Goal: Information Seeking & Learning: Find specific fact

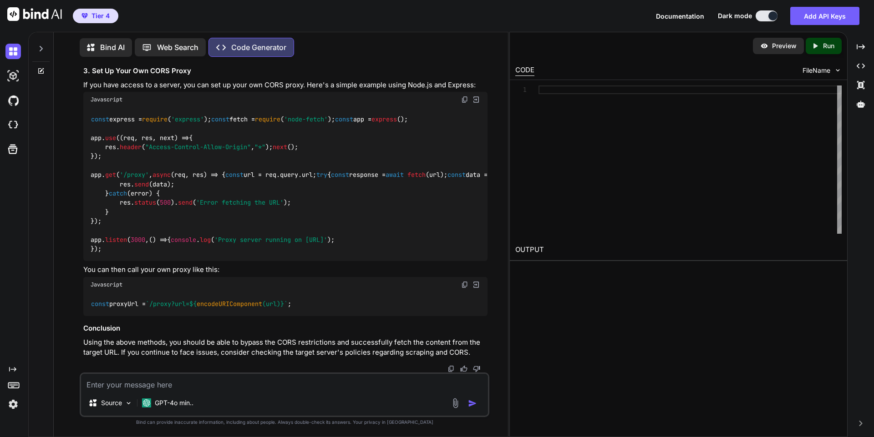
click at [161, 51] on div "Web Search" at bounding box center [170, 47] width 71 height 18
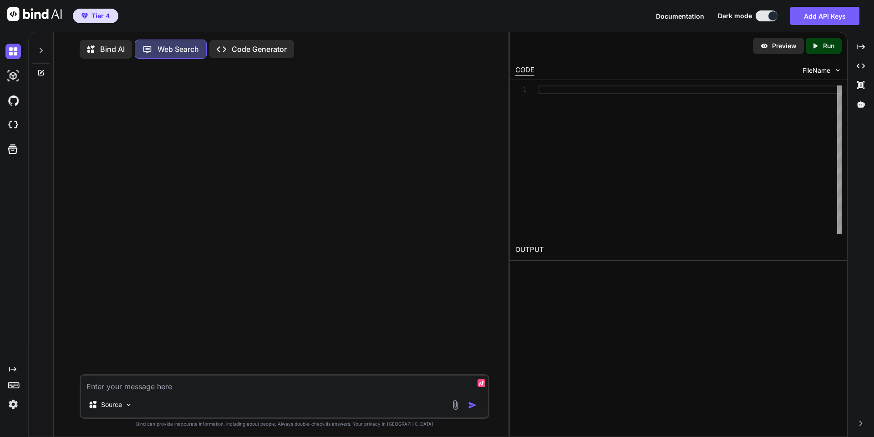
scroll to position [4, 0]
click at [210, 385] on textarea at bounding box center [284, 382] width 407 height 16
type textarea "x"
type textarea "W"
type textarea "x"
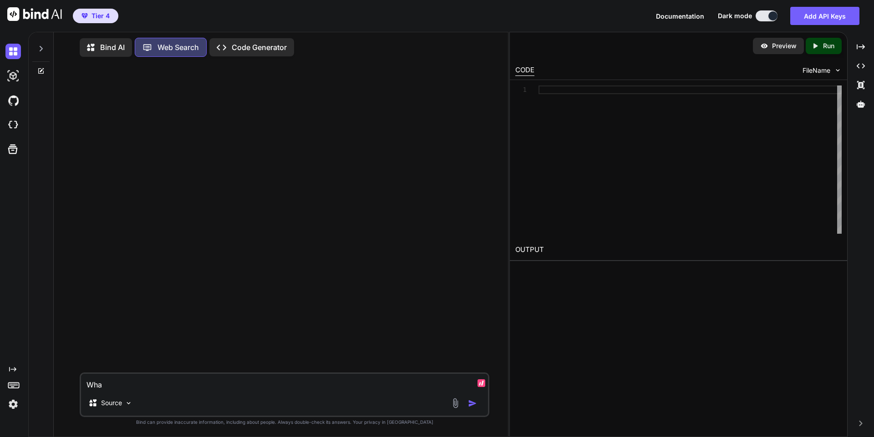
type textarea "What"
type textarea "x"
type textarea "What"
type textarea "x"
type textarea "What v"
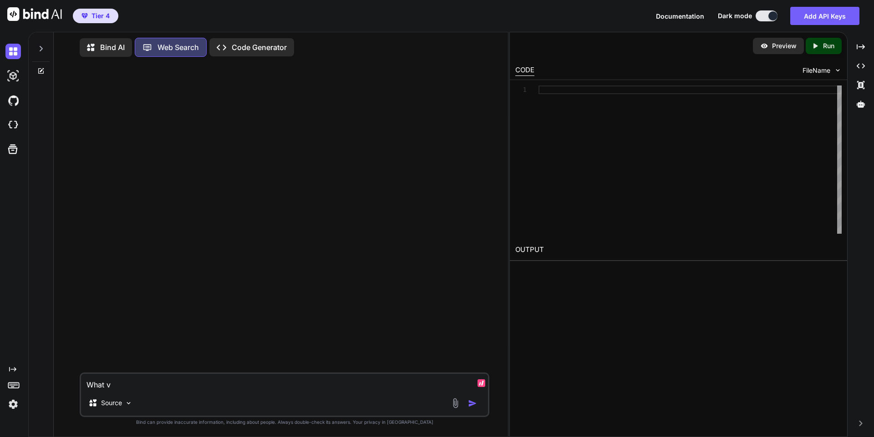
type textarea "x"
type textarea "What va"
type textarea "x"
type textarea "What v"
type textarea "x"
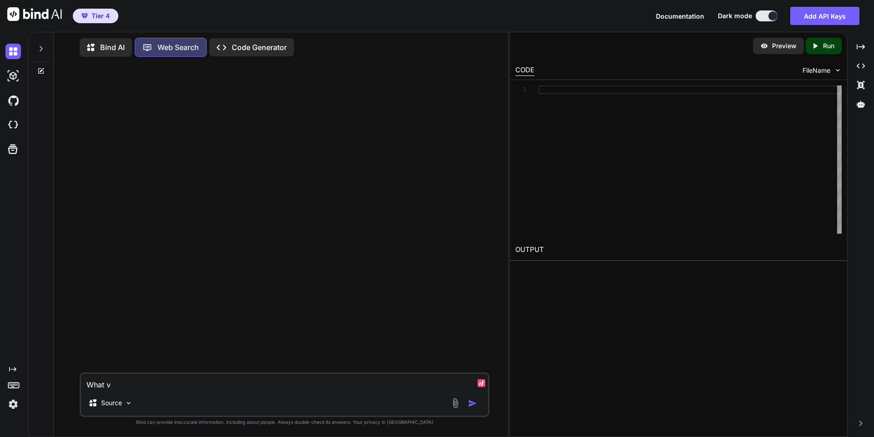
type textarea "What"
type textarea "x"
type textarea "What g"
type textarea "x"
type textarea "What ga"
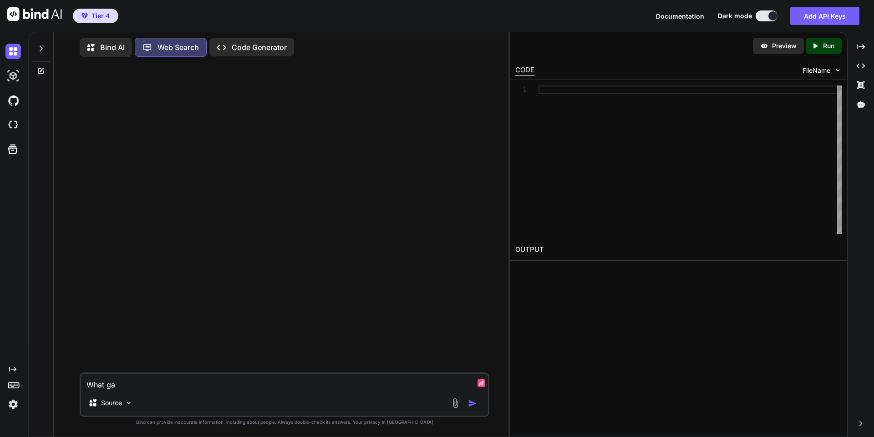
type textarea "x"
type textarea "What gas"
type textarea "x"
type textarea "What gas c"
type textarea "x"
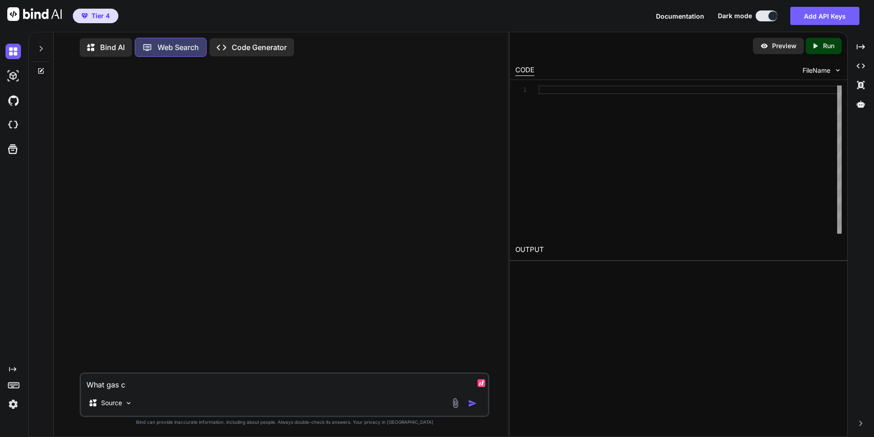
type textarea "What gas co"
type textarea "x"
type textarea "What gas com"
type textarea "x"
type textarea "What gas comp"
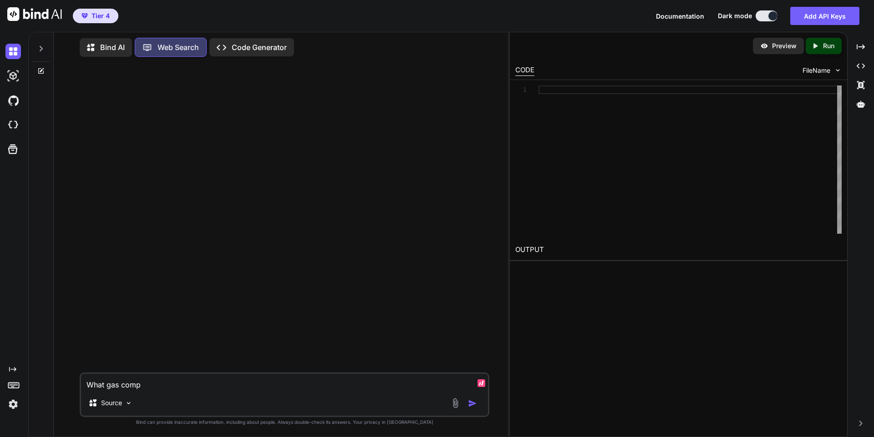
type textarea "x"
type textarea "What gas compa"
type textarea "x"
type textarea "What gas compani"
type textarea "x"
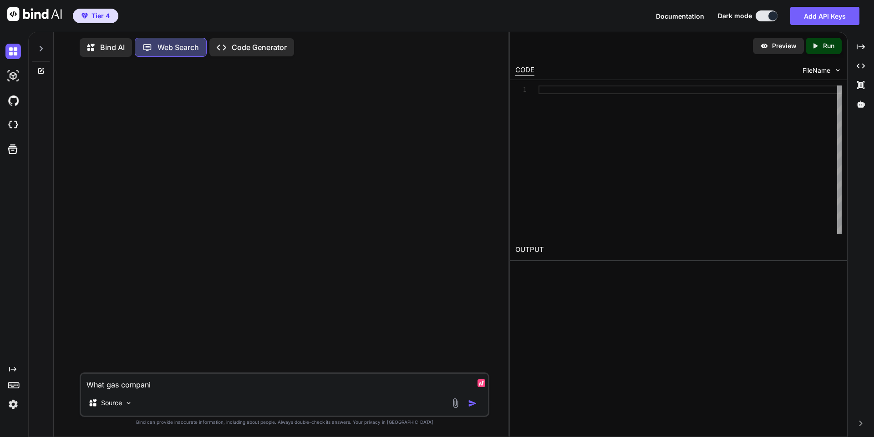
type textarea "What gas companie"
type textarea "x"
type textarea "What gas companies"
type textarea "x"
type textarea "What gas companies"
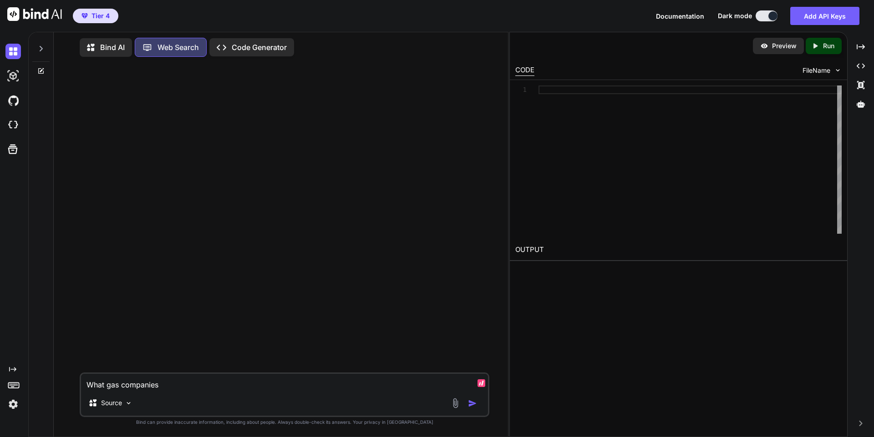
type textarea "x"
type textarea "What gas companies a"
type textarea "x"
type textarea "What gas companies ar"
type textarea "x"
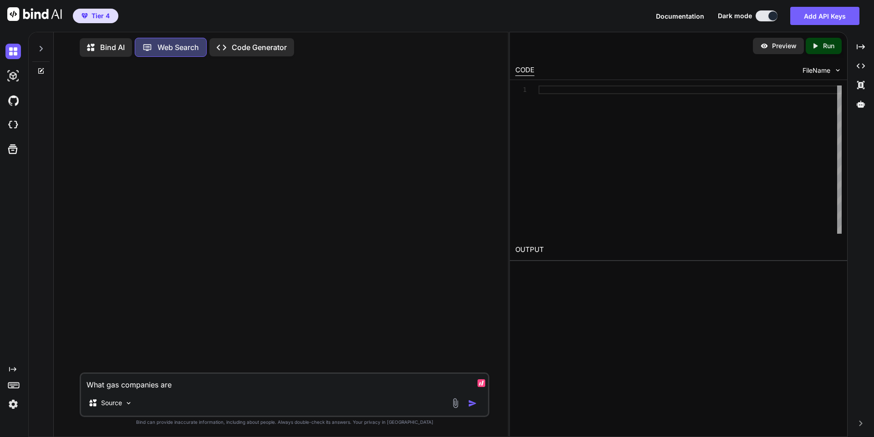
type textarea "What gas companies are"
type textarea "x"
type textarea "What gas companies are u"
type textarea "x"
type textarea "What gas companies are us"
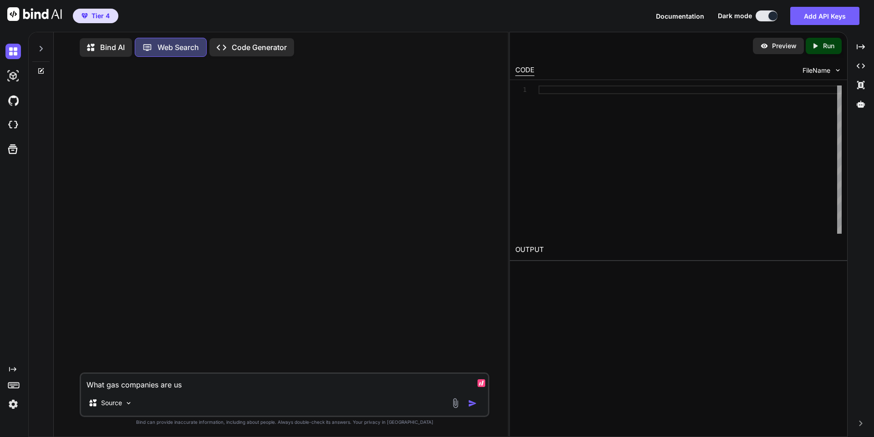
type textarea "x"
type textarea "What gas companies are usd"
type textarea "x"
type textarea "What gas companies are us"
type textarea "x"
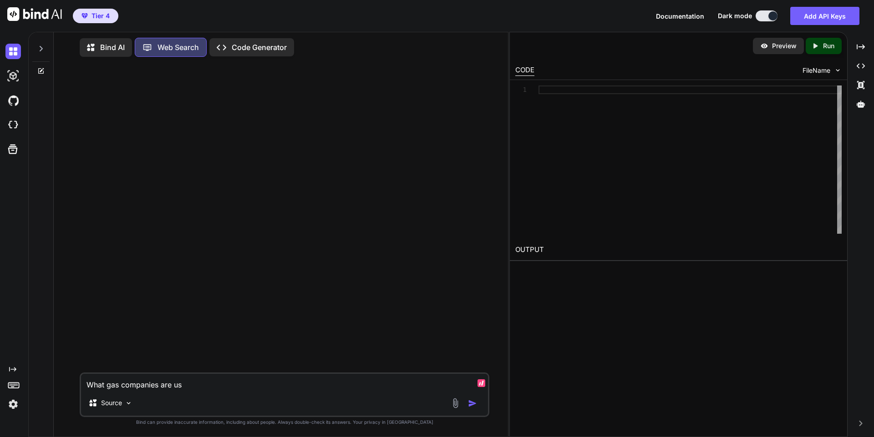
type textarea "What gas companies are use"
type textarea "x"
type textarea "What gas companies are used"
type textarea "x"
type textarea "What gas companies are used"
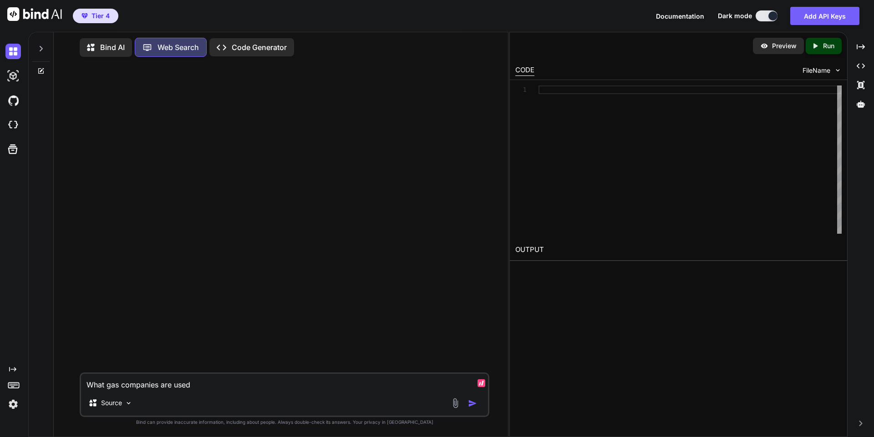
type textarea "x"
type textarea "What gas companies are used i"
type textarea "x"
type textarea "What gas companies are used in"
type textarea "x"
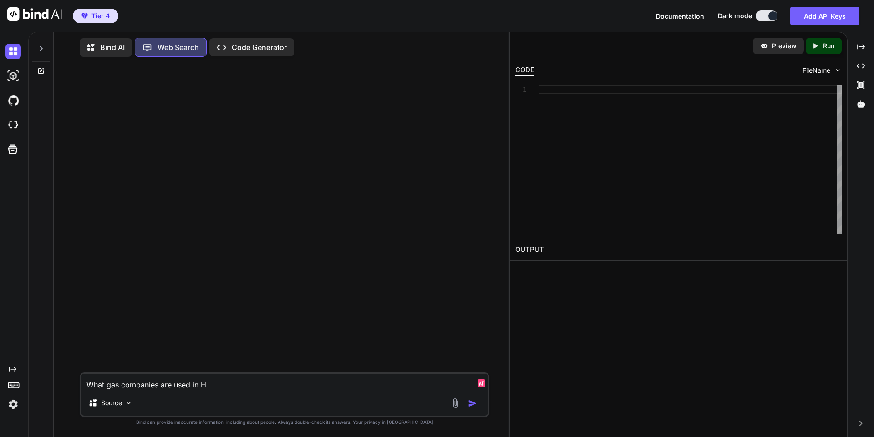
type textarea "What gas companies are used in Ha"
type textarea "x"
type textarea "What gas companies are used in Han"
type textarea "x"
type textarea "What gas companies are used in [PERSON_NAME]"
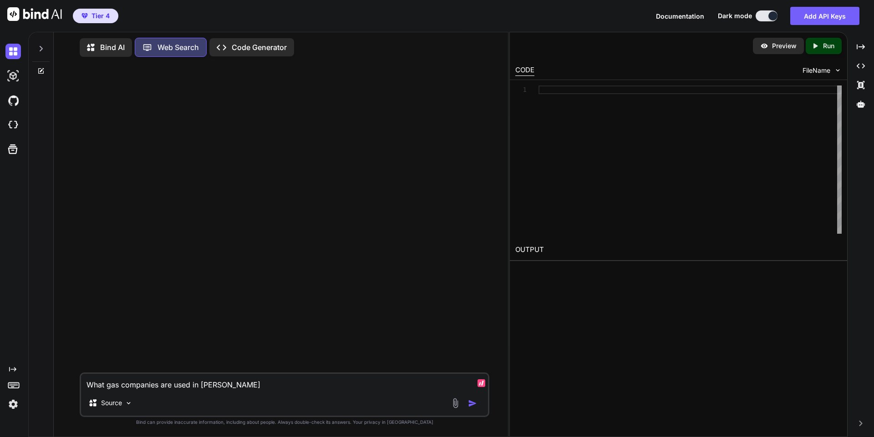
type textarea "x"
type textarea "What gas companies are used in Hanfo"
type textarea "x"
type textarea "What gas companies are used in Hanfor"
type textarea "x"
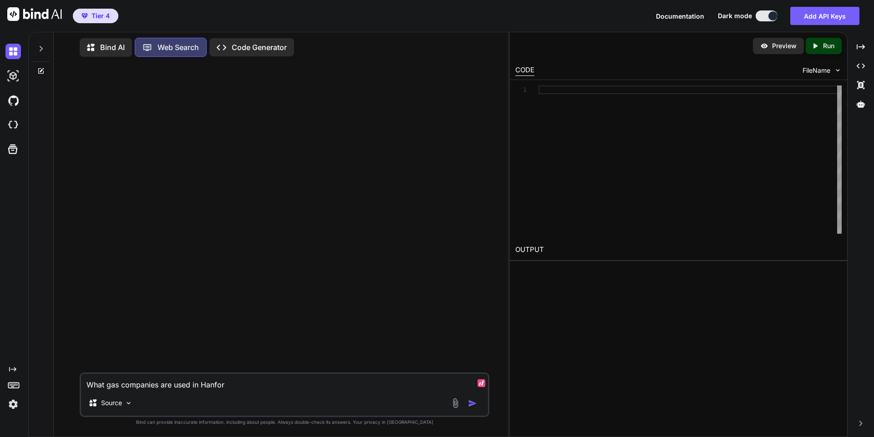
type textarea "What gas companies are used in [GEOGRAPHIC_DATA]"
type textarea "x"
type textarea "What gas companies are used in [GEOGRAPHIC_DATA],"
type textarea "x"
type textarea "What gas companies are used in [GEOGRAPHIC_DATA],"
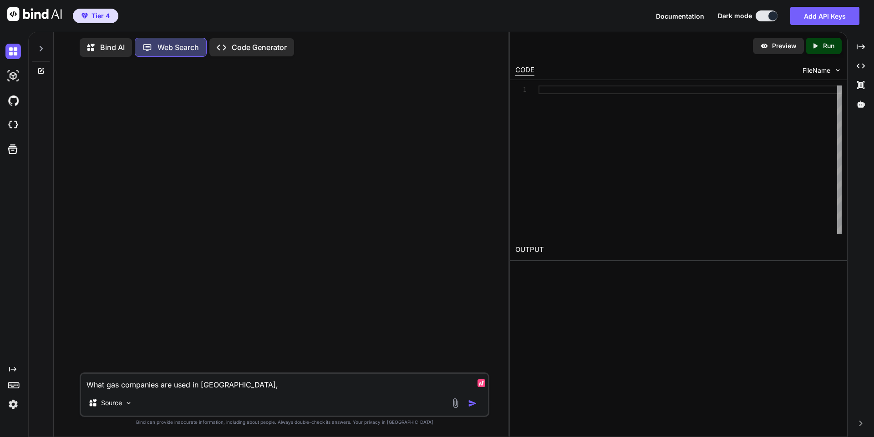
type textarea "x"
type textarea "What gas companies are used in [GEOGRAPHIC_DATA], C"
type textarea "x"
type textarea "What gas companies are used in [GEOGRAPHIC_DATA], [GEOGRAPHIC_DATA]"
type textarea "x"
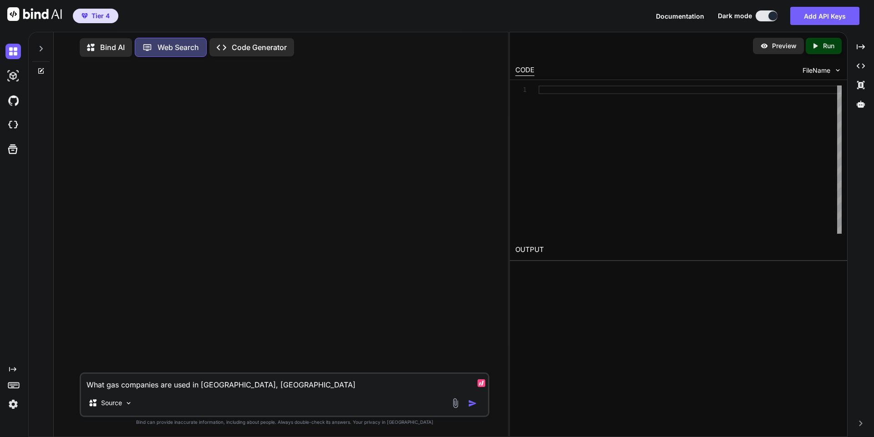
type textarea "What gas companies are used in [GEOGRAPHIC_DATA], [GEOGRAPHIC_DATA]"
type textarea "x"
type textarea "What gas companies are used in [GEOGRAPHIC_DATA], [GEOGRAPHIC_DATA]"
type textarea "x"
type textarea "What gas companies are used in [GEOGRAPHIC_DATA], [GEOGRAPHIC_DATA]"
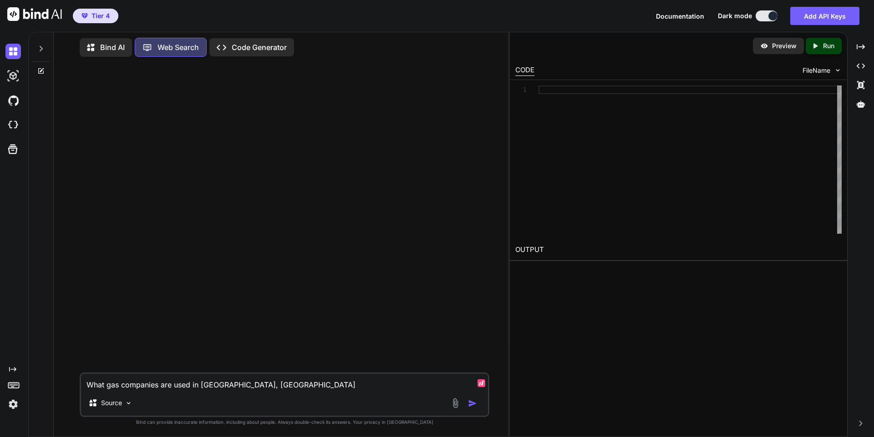
type textarea "x"
type textarea "What gas companies are used in [GEOGRAPHIC_DATA], [GEOGRAPHIC_DATA]"
type textarea "x"
type textarea "What gas companies are used in [GEOGRAPHIC_DATA], [GEOGRAPHIC_DATA]"
type textarea "x"
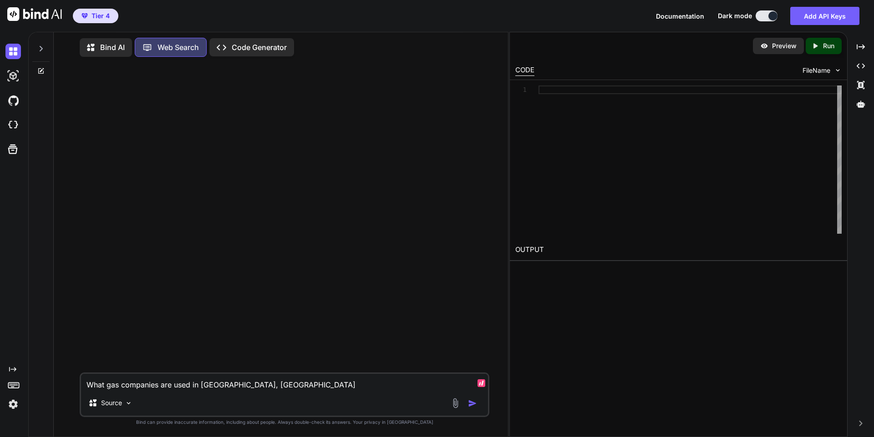
type textarea "What gas companies are used in [GEOGRAPHIC_DATA], [GEOGRAPHIC_DATA]"
type textarea "x"
type textarea "What gas companies are used in [GEOGRAPHIC_DATA], [GEOGRAPHIC_DATA]"
type textarea "x"
type textarea "What gas companies are used in [GEOGRAPHIC_DATA], [US_STATE]"
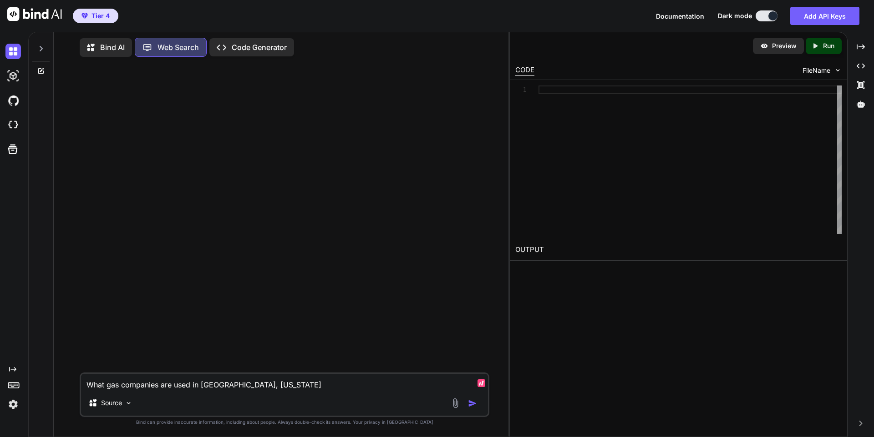
type textarea "x"
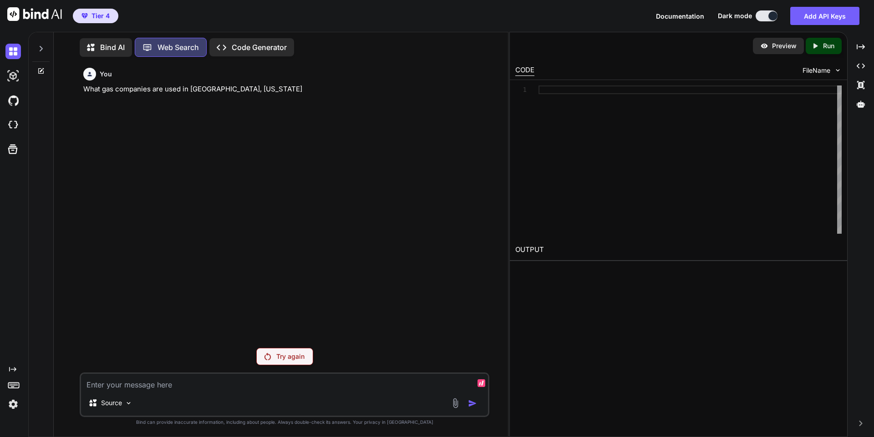
click at [280, 354] on p "Try again" at bounding box center [290, 356] width 28 height 9
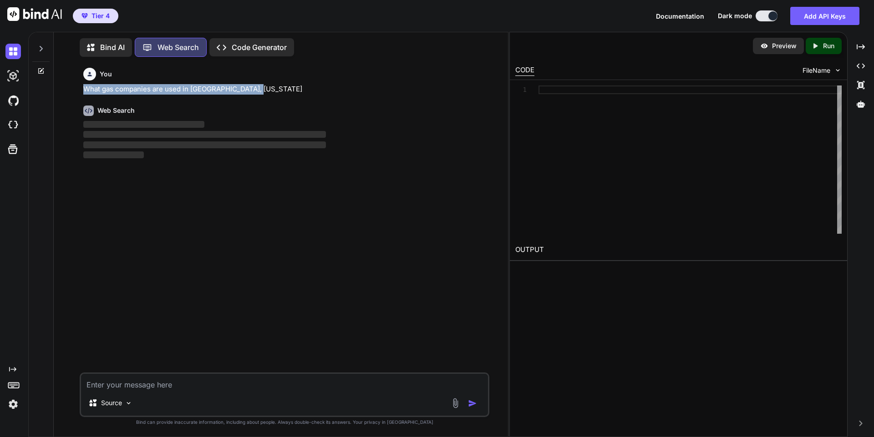
drag, startPoint x: 274, startPoint y: 94, endPoint x: 83, endPoint y: 92, distance: 191.1
click at [83, 92] on p "What gas companies are used in [GEOGRAPHIC_DATA], [US_STATE]" at bounding box center [285, 89] width 404 height 10
type textarea "x"
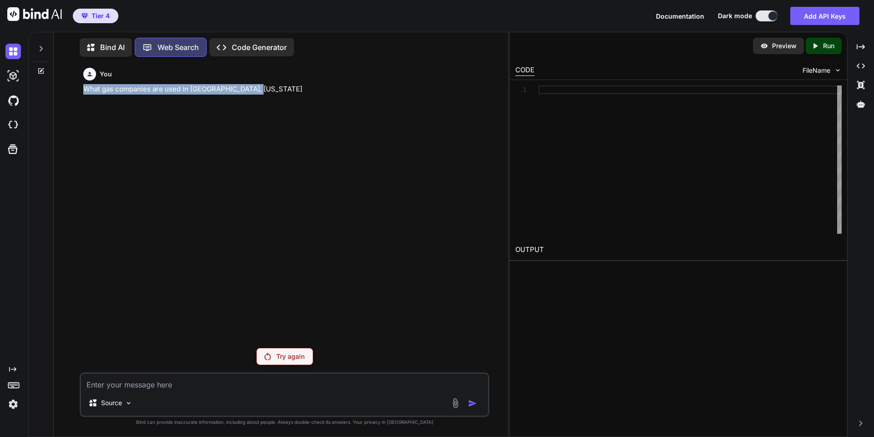
copy p "What gas companies are used in [GEOGRAPHIC_DATA], [US_STATE]"
